Goal: Transaction & Acquisition: Purchase product/service

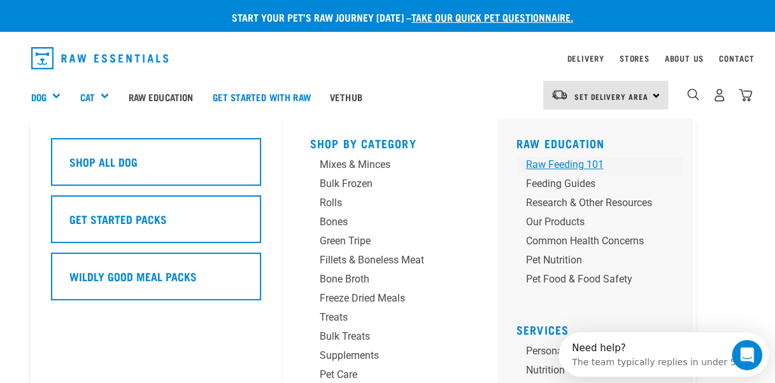
click at [560, 160] on div "Raw Feeding 101" at bounding box center [589, 164] width 126 height 15
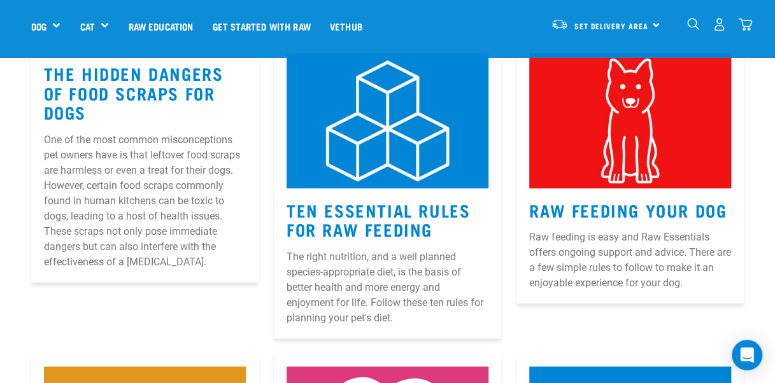
scroll to position [206, 0]
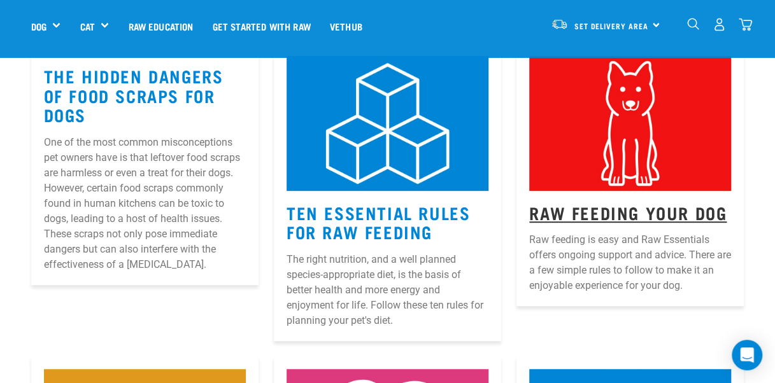
click at [622, 214] on link "Raw Feeding Your Dog" at bounding box center [627, 212] width 197 height 10
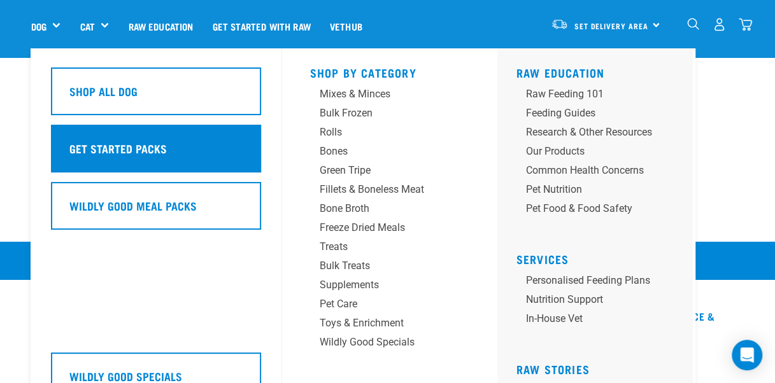
scroll to position [1879, 0]
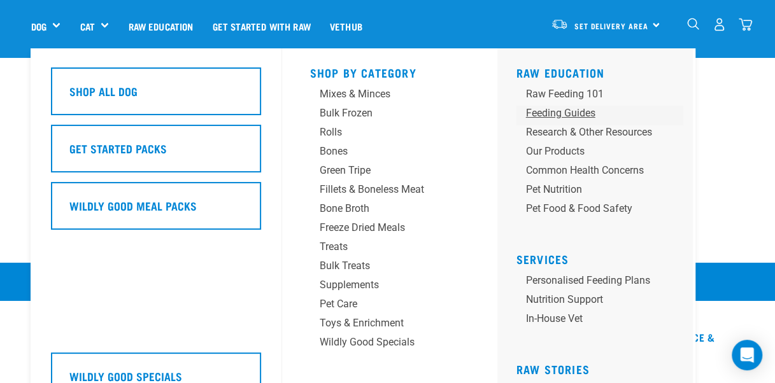
click at [543, 120] on div "Feeding Guides" at bounding box center [589, 113] width 126 height 15
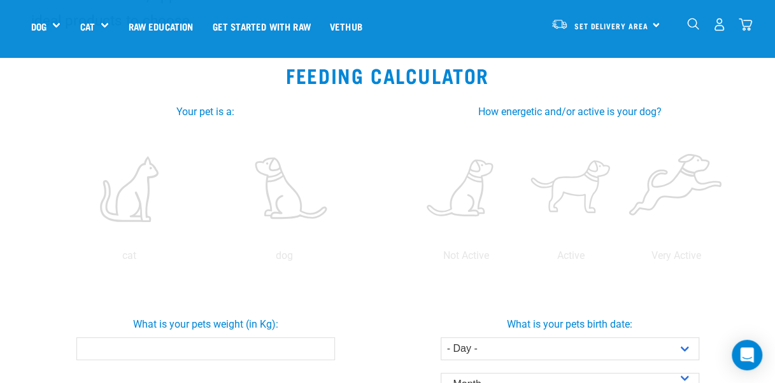
scroll to position [242, 0]
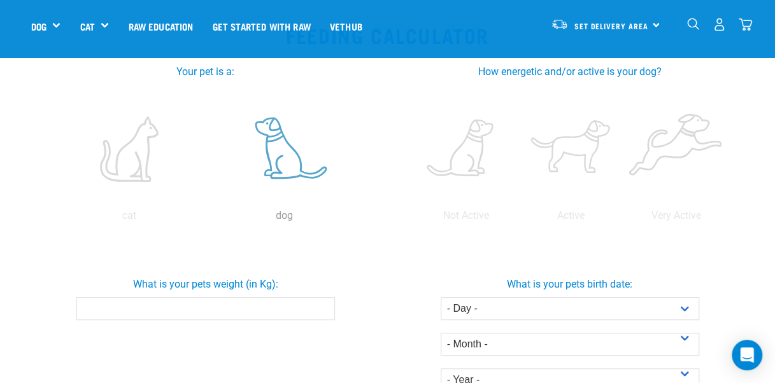
click at [290, 161] on label at bounding box center [284, 149] width 150 height 108
click at [207, 219] on input "radio" at bounding box center [207, 219] width 0 height 0
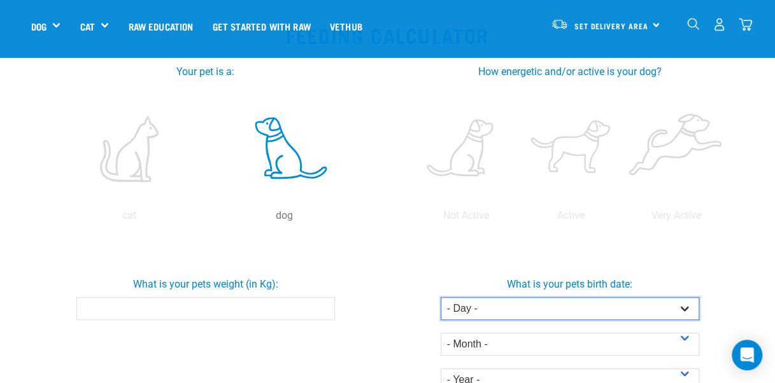
click at [682, 309] on select "- Day - 1 2 3 4 5 6 7 8 9 10 11 12 13 14 15 16 17 18 19 20 21 22 23 24 25 26 27" at bounding box center [569, 308] width 258 height 23
select select "24"
click at [440, 297] on select "- Day - 1 2 3 4 5 6 7 8 9 10 11 12 13 14 15 16 17 18 19 20 21 22 23 24 25 26 27" at bounding box center [569, 308] width 258 height 23
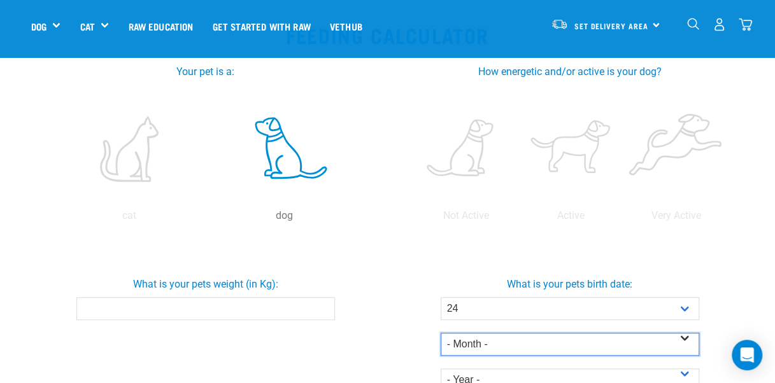
click at [481, 344] on select "- Month - January February March April May June July August September October N…" at bounding box center [569, 344] width 258 height 23
select select "June"
click at [440, 333] on select "- Month - January February March April May June July August September October N…" at bounding box center [569, 344] width 258 height 23
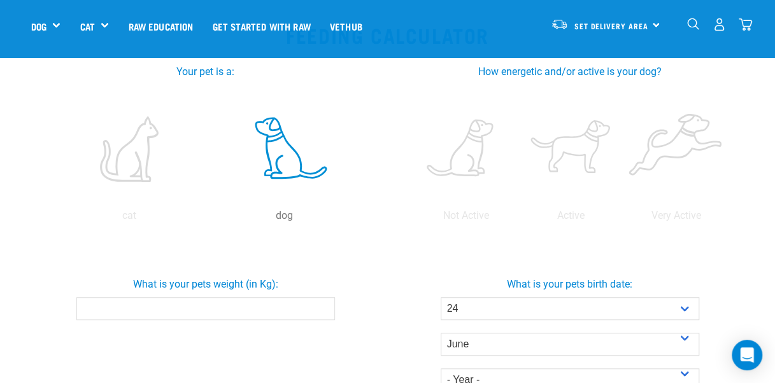
drag, startPoint x: 773, startPoint y: 102, endPoint x: 775, endPoint y: 136, distance: 33.1
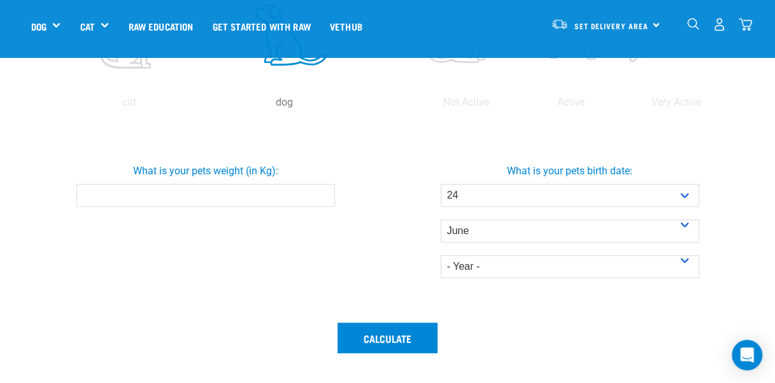
scroll to position [397, 0]
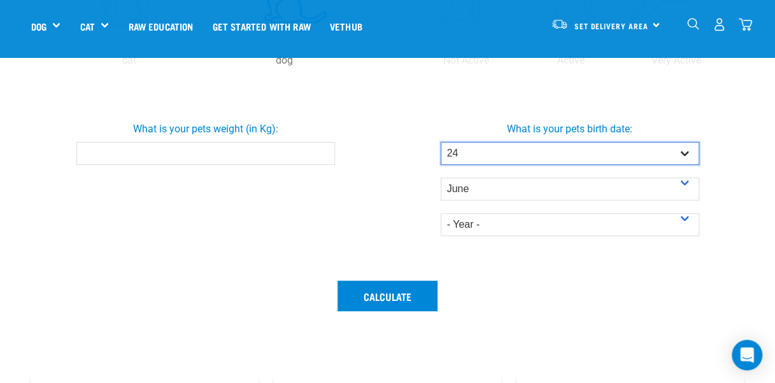
click at [643, 150] on select "- Day - 1 2 3 4 5 6 7 8 9 10 11 12 13 14 15 16 17 18 19 20 21 22 23 24 25 26 27" at bounding box center [569, 153] width 258 height 23
select select "25"
click at [440, 142] on select "- Day - 1 2 3 4 5 6 7 8 9 10 11 12 13 14 15 16 17 18 19 20 21 22 23 24 25 26 27" at bounding box center [569, 153] width 258 height 23
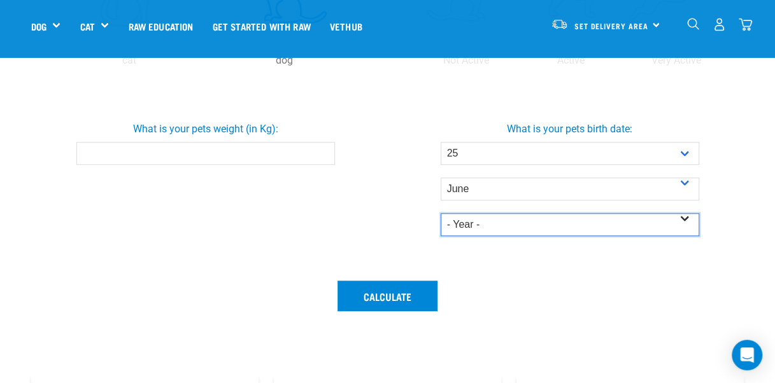
click at [507, 219] on select "- Year - 2025 2024 2023 2022 2021 2020 2019 2018 2017 2016 2015 2014" at bounding box center [569, 224] width 258 height 23
select select "2025"
click at [440, 213] on select "- Year - 2025 2024 2023 2022 2021 2020 2019 2018 2017 2016 2015 2014" at bounding box center [569, 224] width 258 height 23
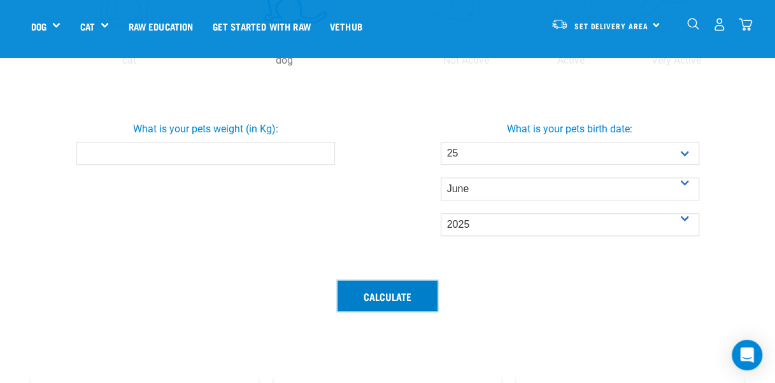
click at [366, 297] on button "Calculate" at bounding box center [387, 296] width 100 height 31
click at [319, 150] on input "0.1" at bounding box center [205, 153] width 258 height 23
click at [319, 150] on input "0.2" at bounding box center [205, 153] width 258 height 23
click at [319, 150] on input "0.3" at bounding box center [205, 153] width 258 height 23
click at [319, 150] on input "0.4" at bounding box center [205, 153] width 258 height 23
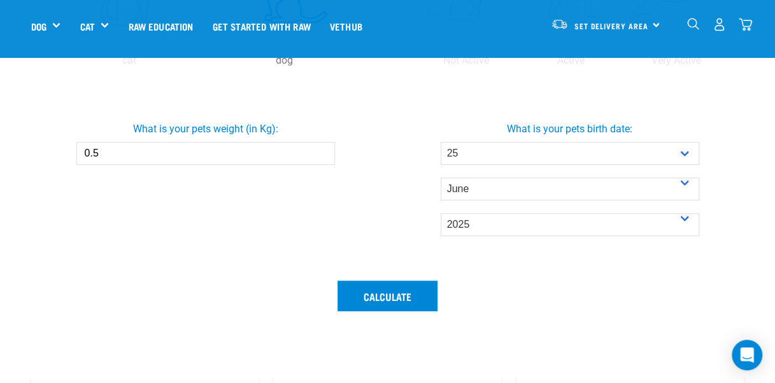
click at [319, 150] on input "0.5" at bounding box center [205, 153] width 258 height 23
click at [319, 150] on input "0.6" at bounding box center [205, 153] width 258 height 23
click at [319, 150] on input "0.7" at bounding box center [205, 153] width 258 height 23
click at [319, 150] on input "0.8" at bounding box center [205, 153] width 258 height 23
click at [319, 150] on input "1" at bounding box center [205, 153] width 258 height 23
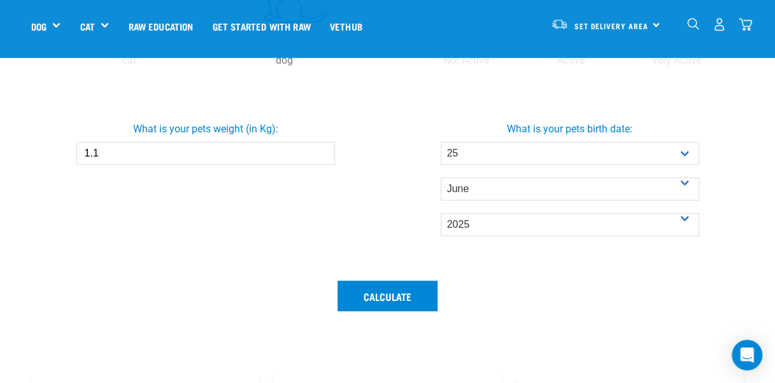
click at [319, 150] on input "1.1" at bounding box center [205, 153] width 258 height 23
click at [319, 150] on input "1.2" at bounding box center [205, 153] width 258 height 23
click at [319, 150] on input "1.3" at bounding box center [205, 153] width 258 height 23
type input "1.4"
click at [319, 150] on input "1.4" at bounding box center [205, 153] width 258 height 23
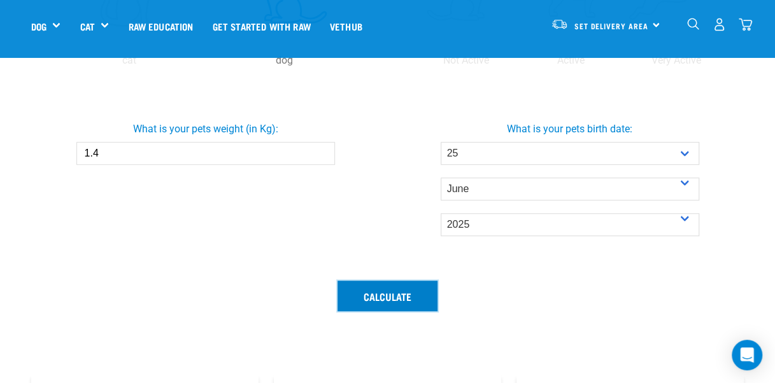
click at [392, 286] on button "Calculate" at bounding box center [387, 296] width 100 height 31
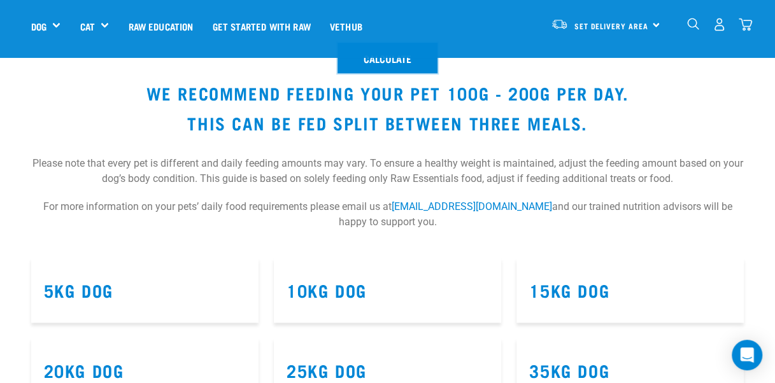
scroll to position [631, 0]
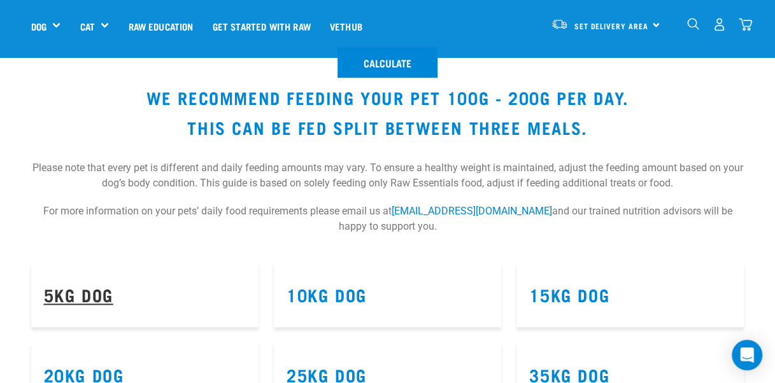
click at [102, 292] on link "5kg Dog" at bounding box center [78, 295] width 69 height 10
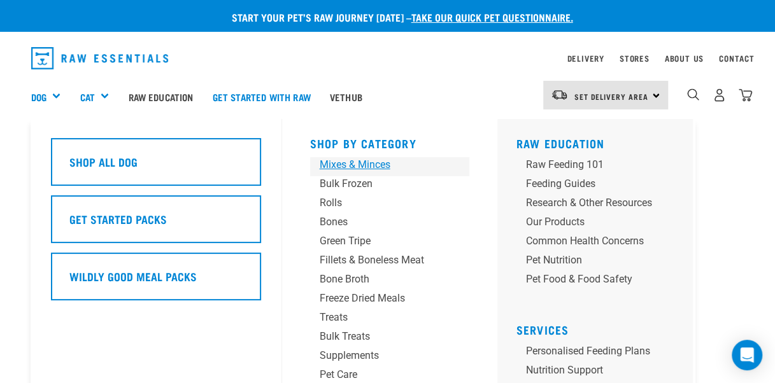
click at [346, 165] on div "Mixes & Minces" at bounding box center [378, 164] width 119 height 15
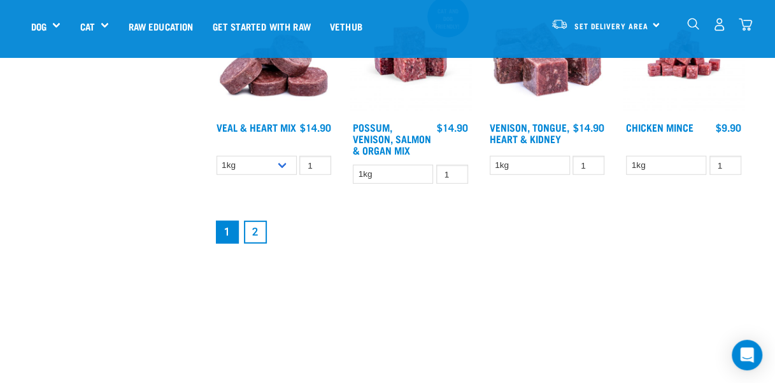
scroll to position [1656, 0]
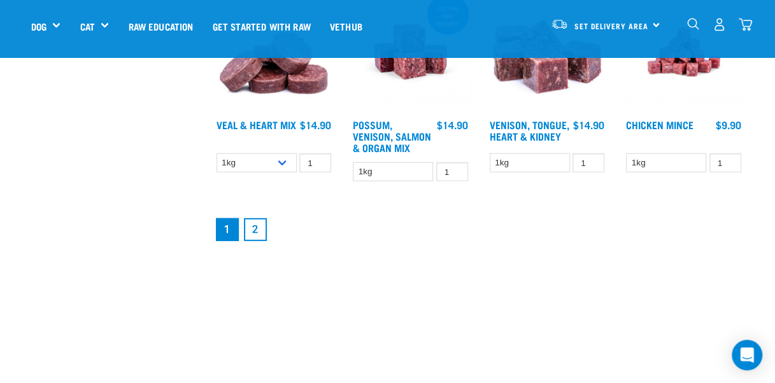
click at [250, 232] on link "2" at bounding box center [255, 229] width 23 height 23
click at [253, 219] on link "2" at bounding box center [255, 229] width 23 height 23
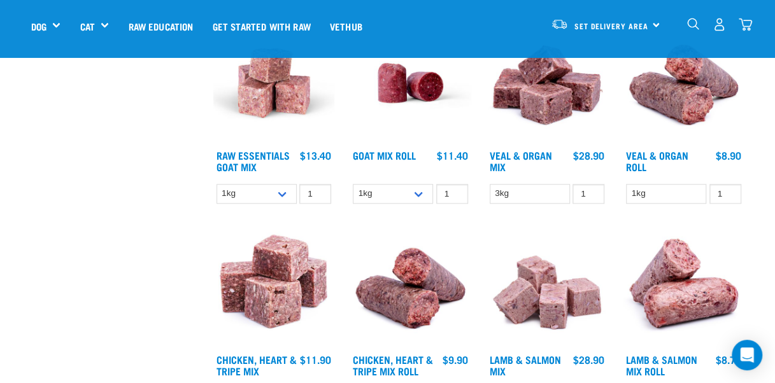
scroll to position [579, 0]
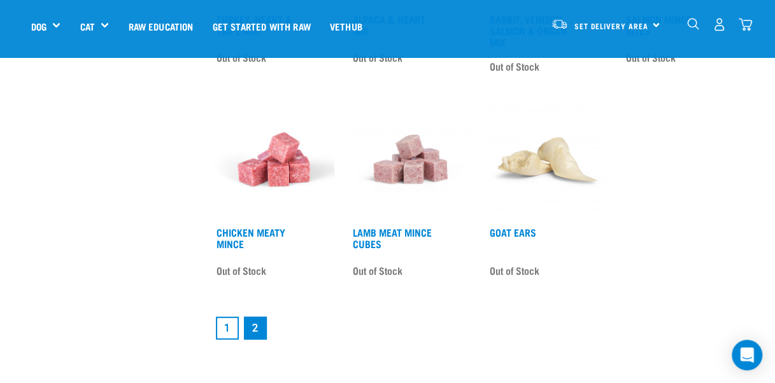
scroll to position [1541, 0]
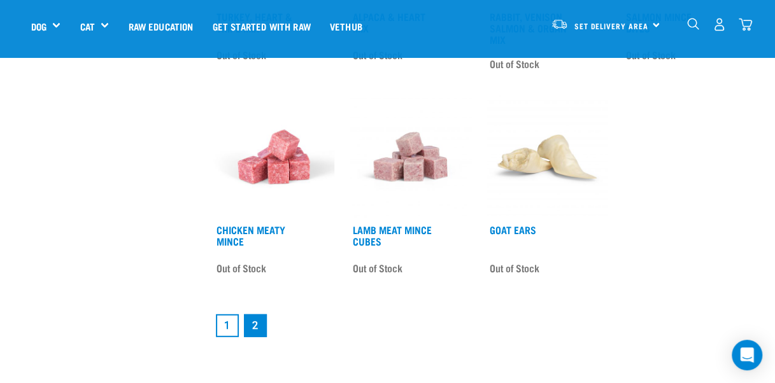
click at [230, 316] on link "1" at bounding box center [227, 325] width 23 height 23
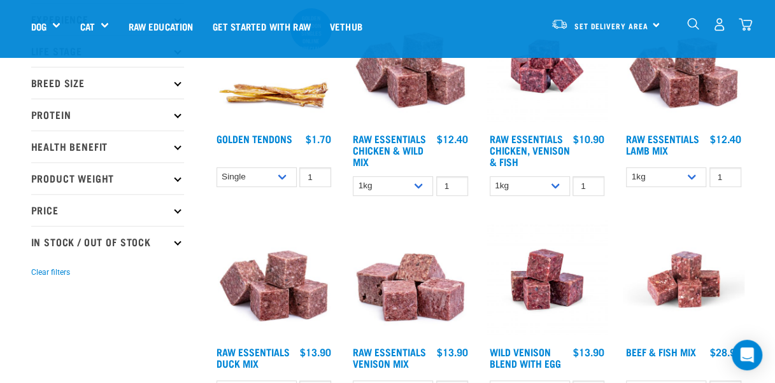
scroll to position [188, 0]
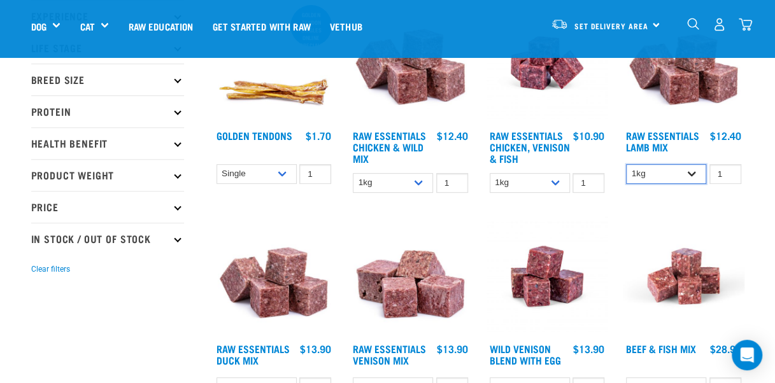
click at [690, 176] on select "1kg 3kg Bulk (10kg)" at bounding box center [666, 174] width 80 height 20
click at [626, 164] on select "1kg 3kg Bulk (10kg)" at bounding box center [666, 174] width 80 height 20
click at [687, 172] on select "1kg 3kg Bulk (10kg)" at bounding box center [666, 174] width 80 height 20
select select "18"
click at [626, 164] on select "1kg 3kg Bulk (10kg)" at bounding box center [666, 174] width 80 height 20
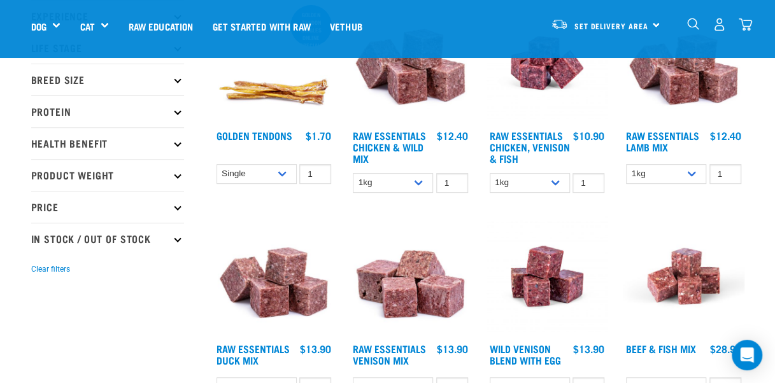
click at [644, 188] on div "Raw Essentials Lamb Mix" at bounding box center [683, 101] width 137 height 213
click at [176, 73] on p "Breed Size" at bounding box center [107, 80] width 153 height 32
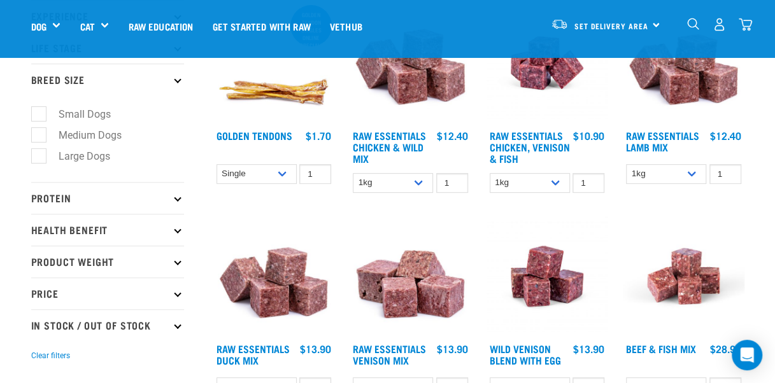
click at [95, 116] on label "Small Dogs" at bounding box center [77, 114] width 78 height 16
click at [39, 116] on input "Small Dogs" at bounding box center [35, 112] width 8 height 8
checkbox input "true"
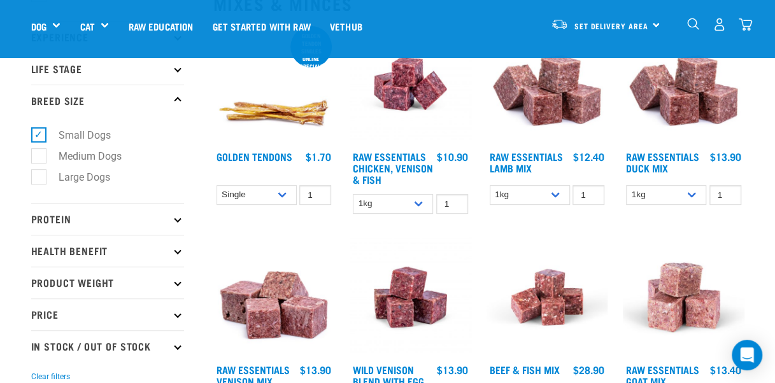
scroll to position [176, 0]
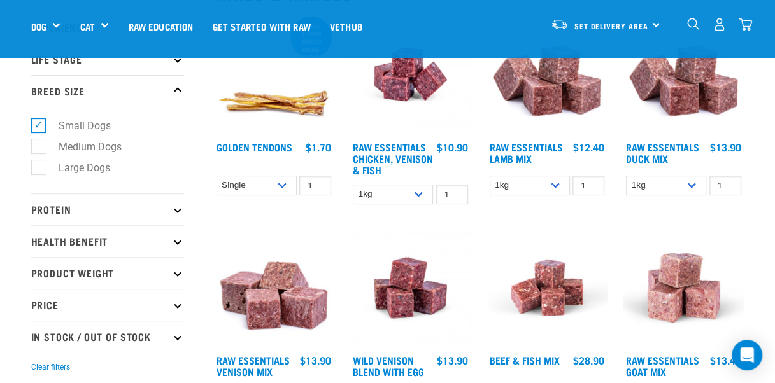
click at [177, 62] on icon at bounding box center [177, 58] width 7 height 7
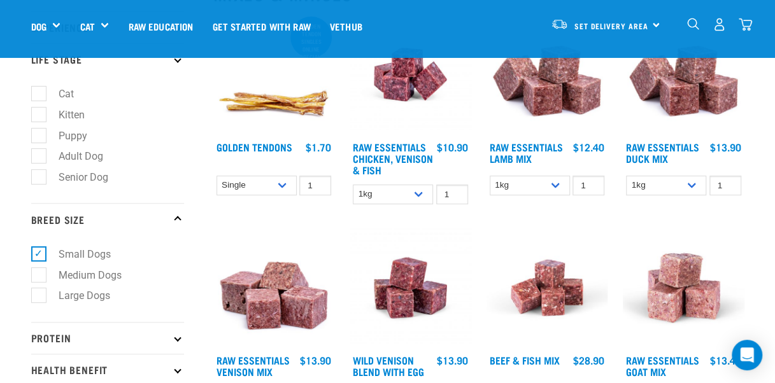
click at [46, 136] on label "Puppy" at bounding box center [65, 136] width 54 height 16
click at [39, 136] on input "Puppy" at bounding box center [35, 133] width 8 height 8
checkbox input "true"
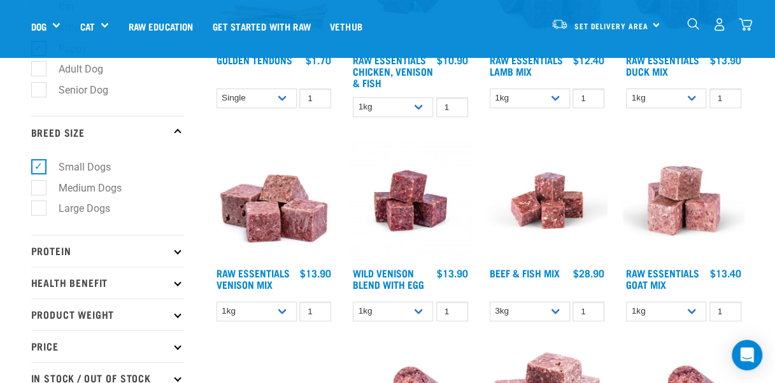
scroll to position [260, 0]
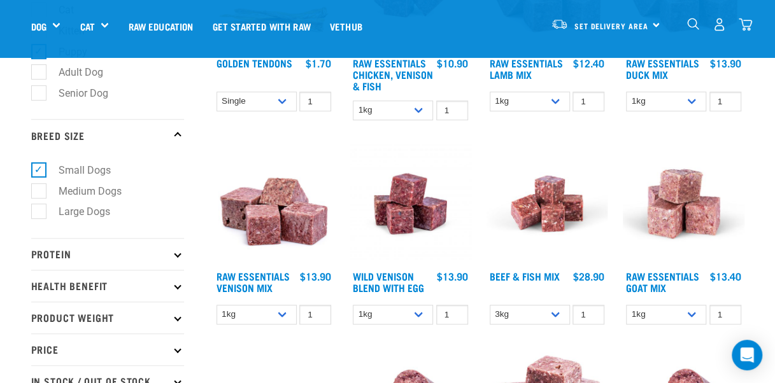
click at [173, 258] on p "Protein" at bounding box center [107, 254] width 153 height 32
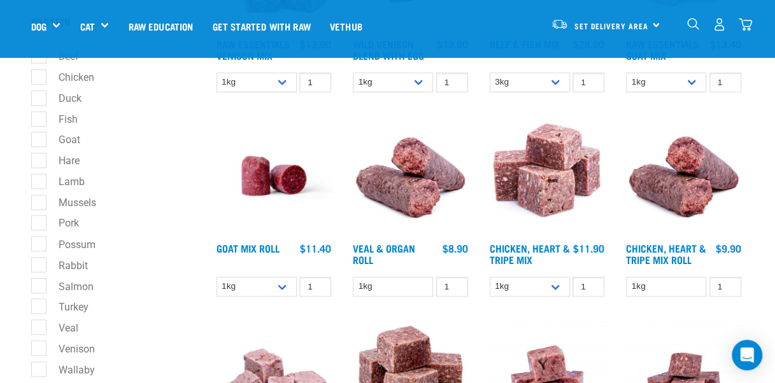
scroll to position [495, 0]
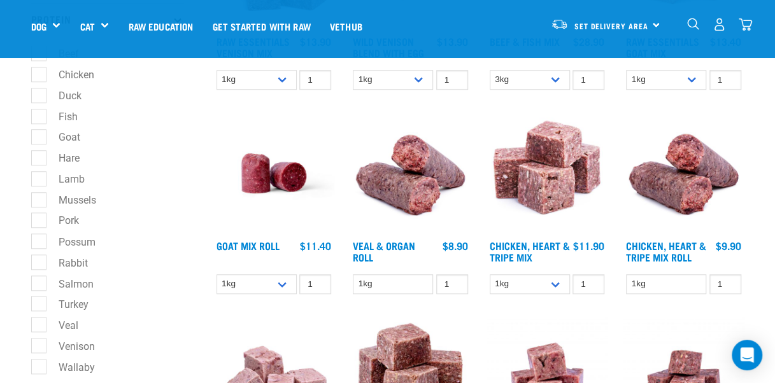
click at [39, 181] on label "Lamb" at bounding box center [64, 179] width 52 height 16
click at [39, 181] on input "Lamb" at bounding box center [35, 176] width 8 height 8
checkbox input "true"
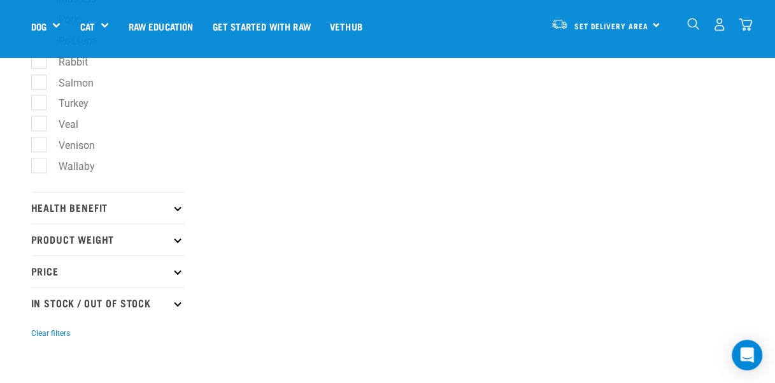
scroll to position [698, 0]
click at [179, 213] on p "Health Benefit" at bounding box center [107, 206] width 153 height 32
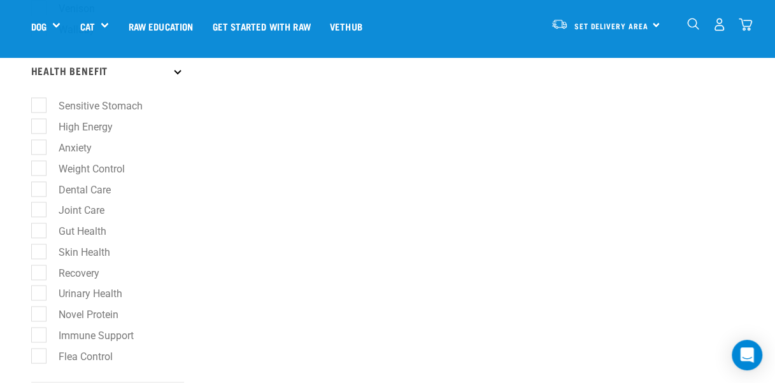
scroll to position [864, 0]
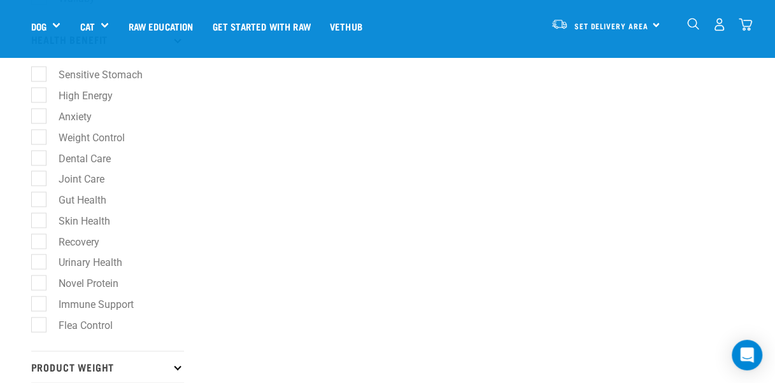
click at [41, 74] on label "Sensitive Stomach" at bounding box center [92, 74] width 109 height 16
click at [39, 74] on input "Sensitive Stomach" at bounding box center [35, 72] width 8 height 8
checkbox input "true"
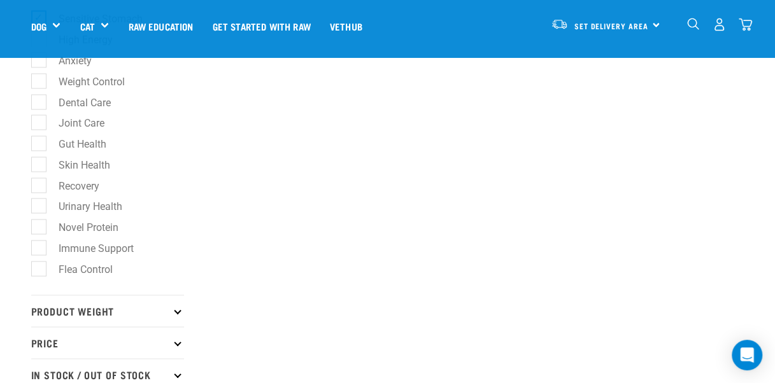
scroll to position [930, 0]
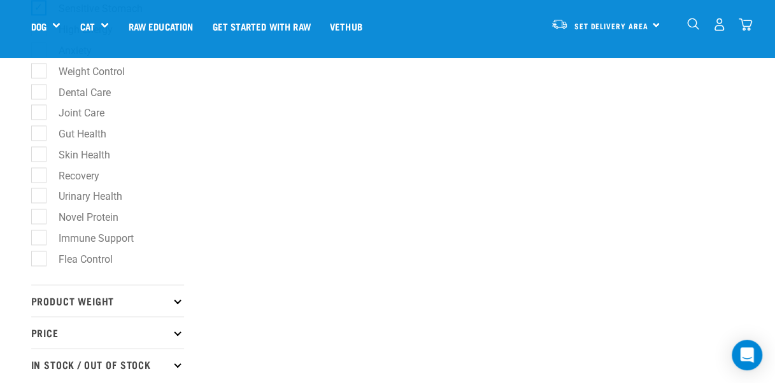
click at [38, 134] on label "Gut Health" at bounding box center [74, 133] width 73 height 16
click at [36, 134] on input "Gut Health" at bounding box center [35, 131] width 8 height 8
checkbox input "true"
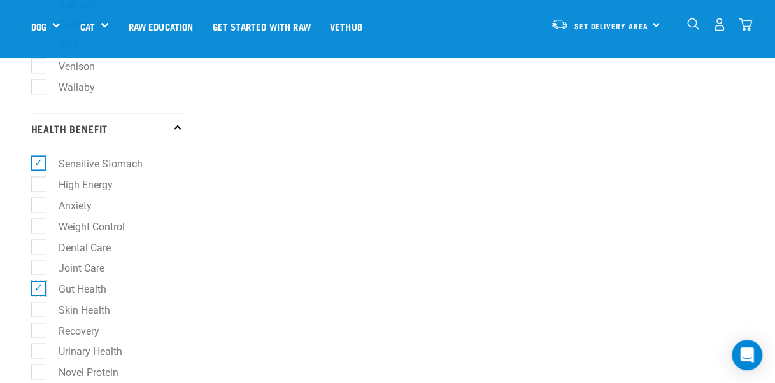
scroll to position [820, 0]
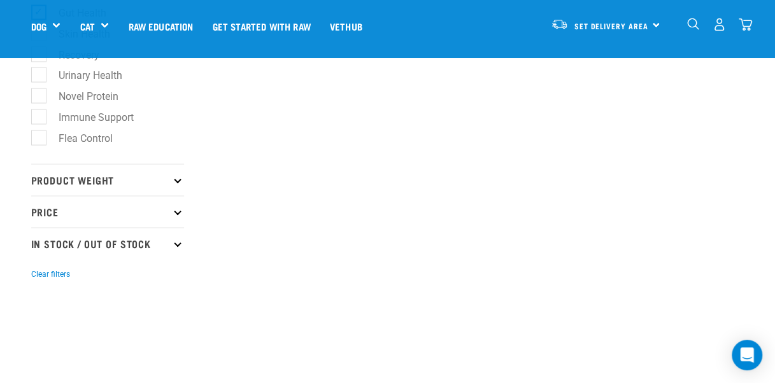
scroll to position [1099, 0]
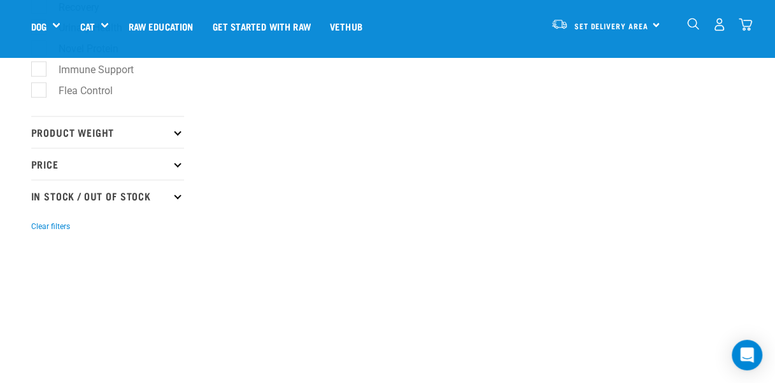
click at [171, 173] on p "Price" at bounding box center [107, 164] width 153 height 32
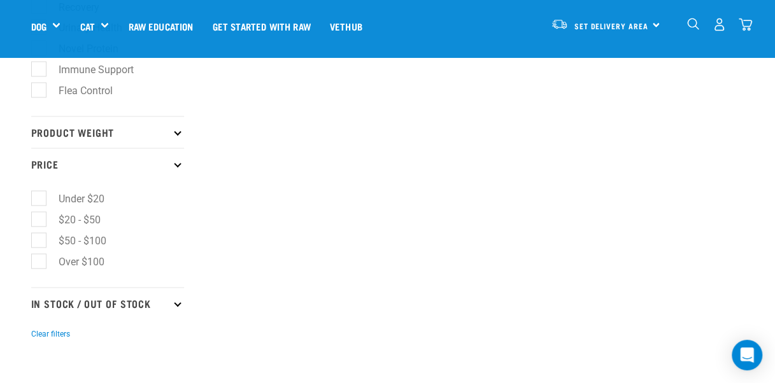
click at [177, 136] on icon at bounding box center [177, 132] width 7 height 7
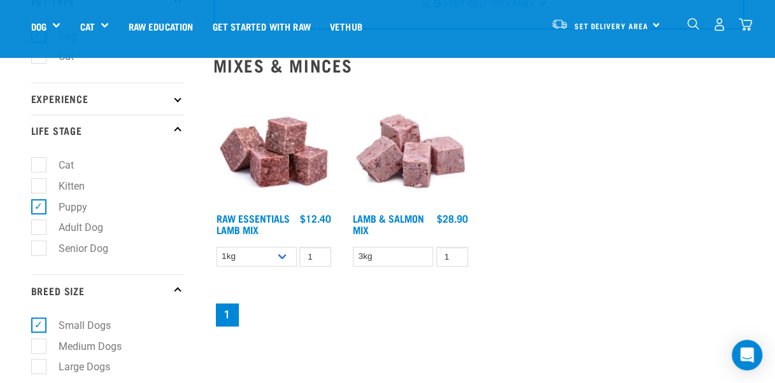
scroll to position [102, 0]
